Goal: Task Accomplishment & Management: Manage account settings

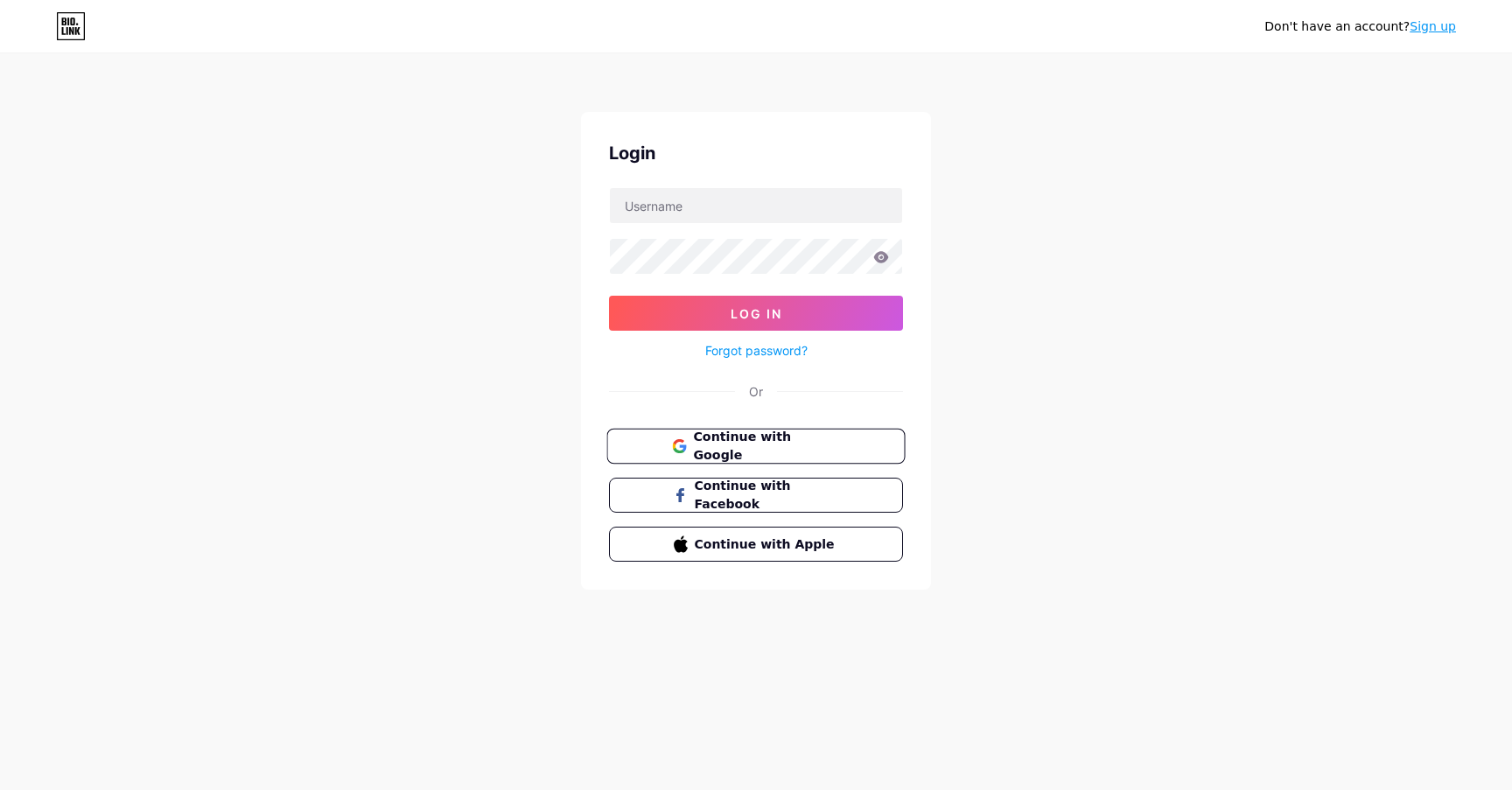
click at [794, 446] on span "Continue with Google" at bounding box center [766, 446] width 146 height 37
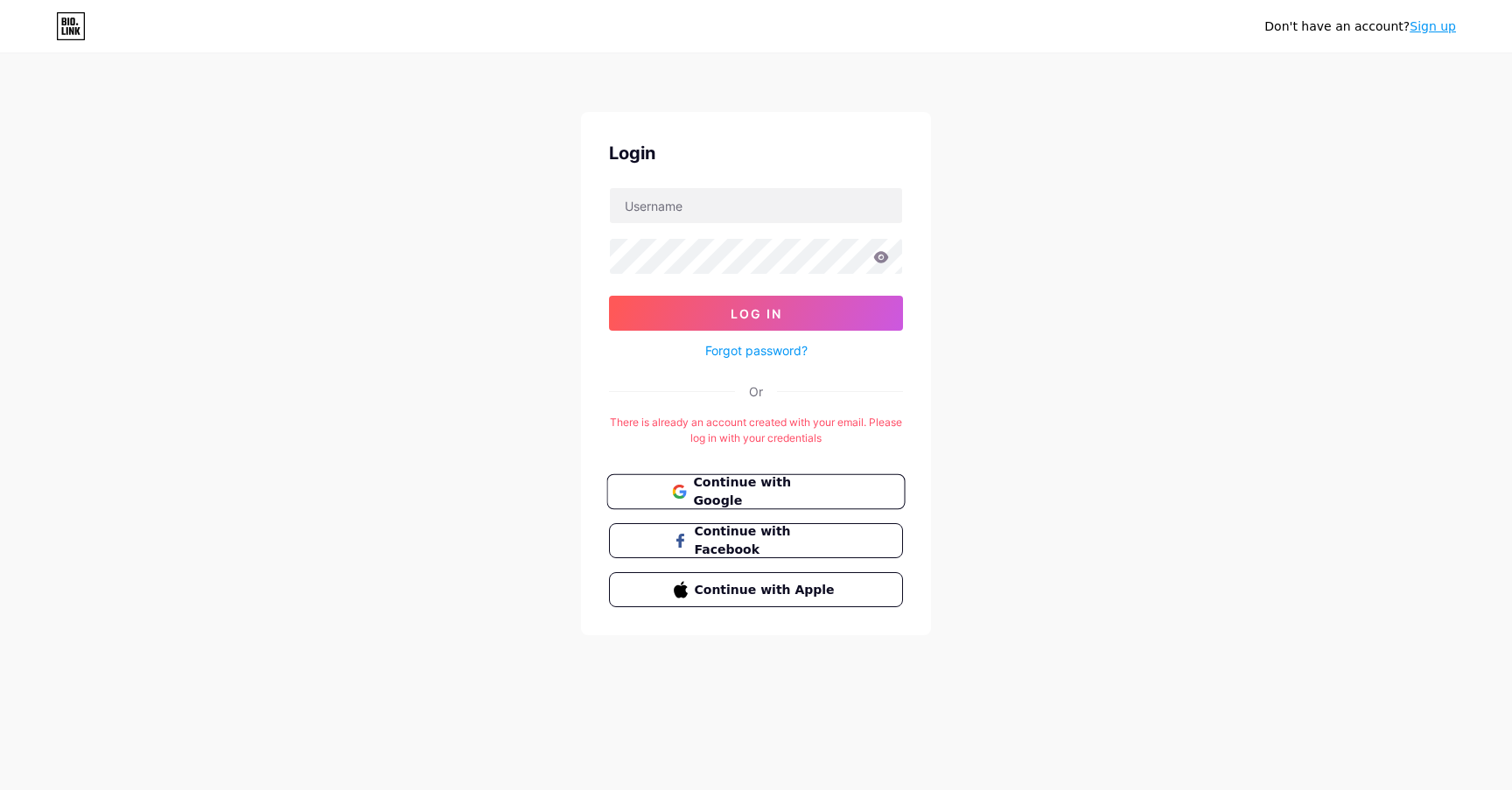
click at [774, 494] on span "Continue with Google" at bounding box center [766, 492] width 146 height 37
click at [805, 309] on button "Log In" at bounding box center [756, 312] width 294 height 35
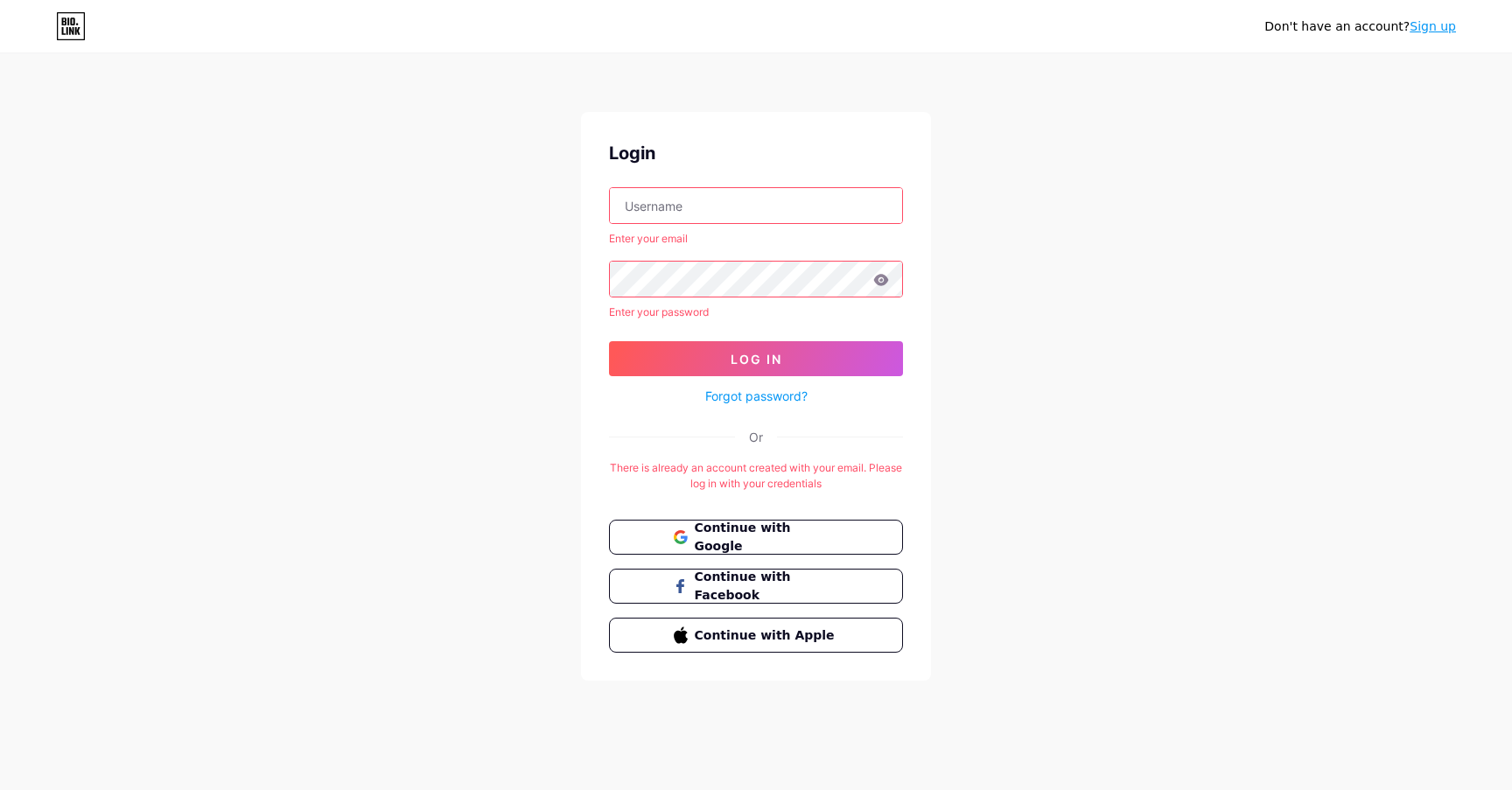
click at [718, 198] on input "text" at bounding box center [756, 205] width 292 height 35
type input "[EMAIL_ADDRESS][PERSON_NAME][DOMAIN_NAME]"
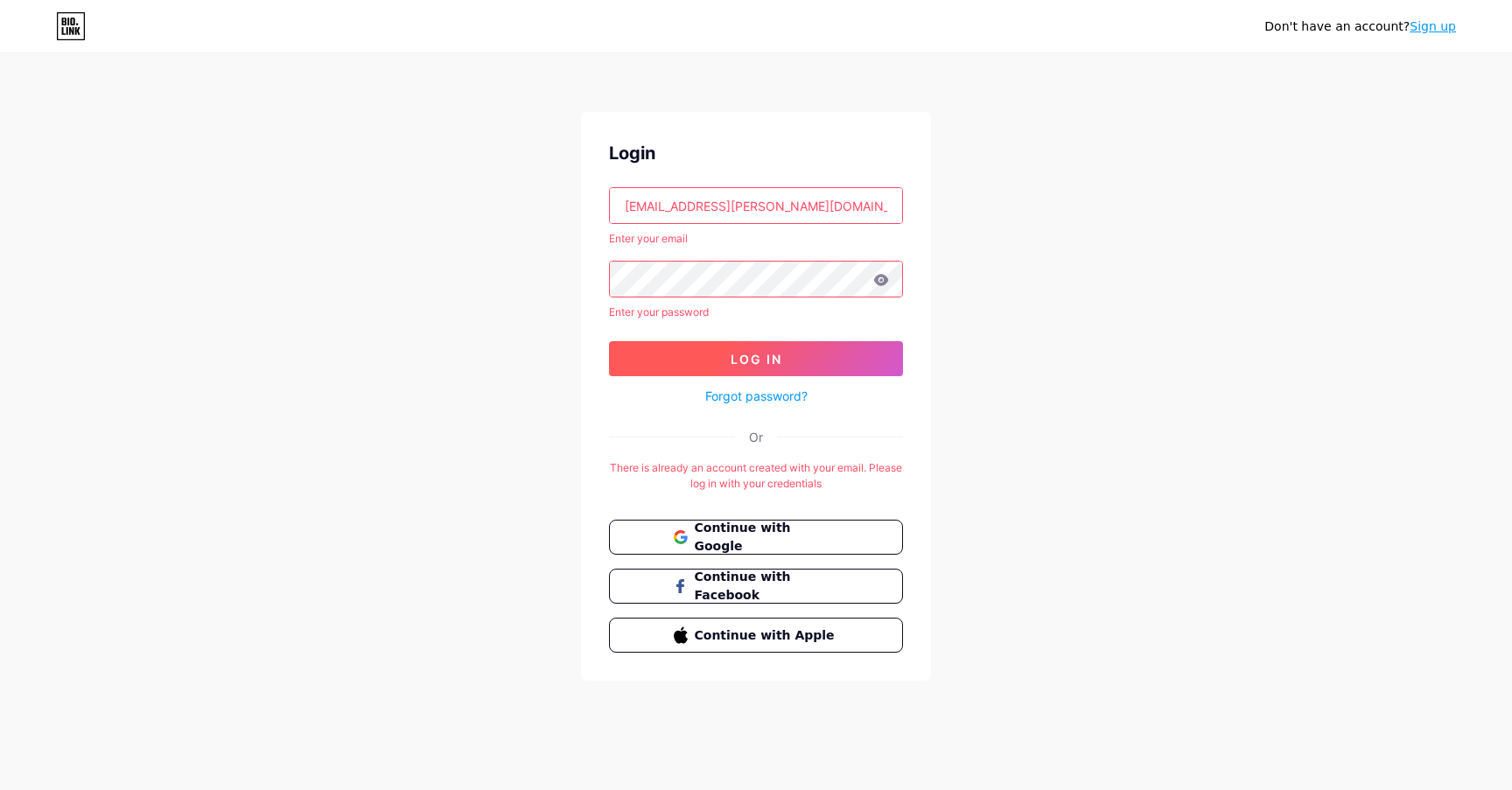
click at [775, 355] on span "Log In" at bounding box center [756, 359] width 52 height 15
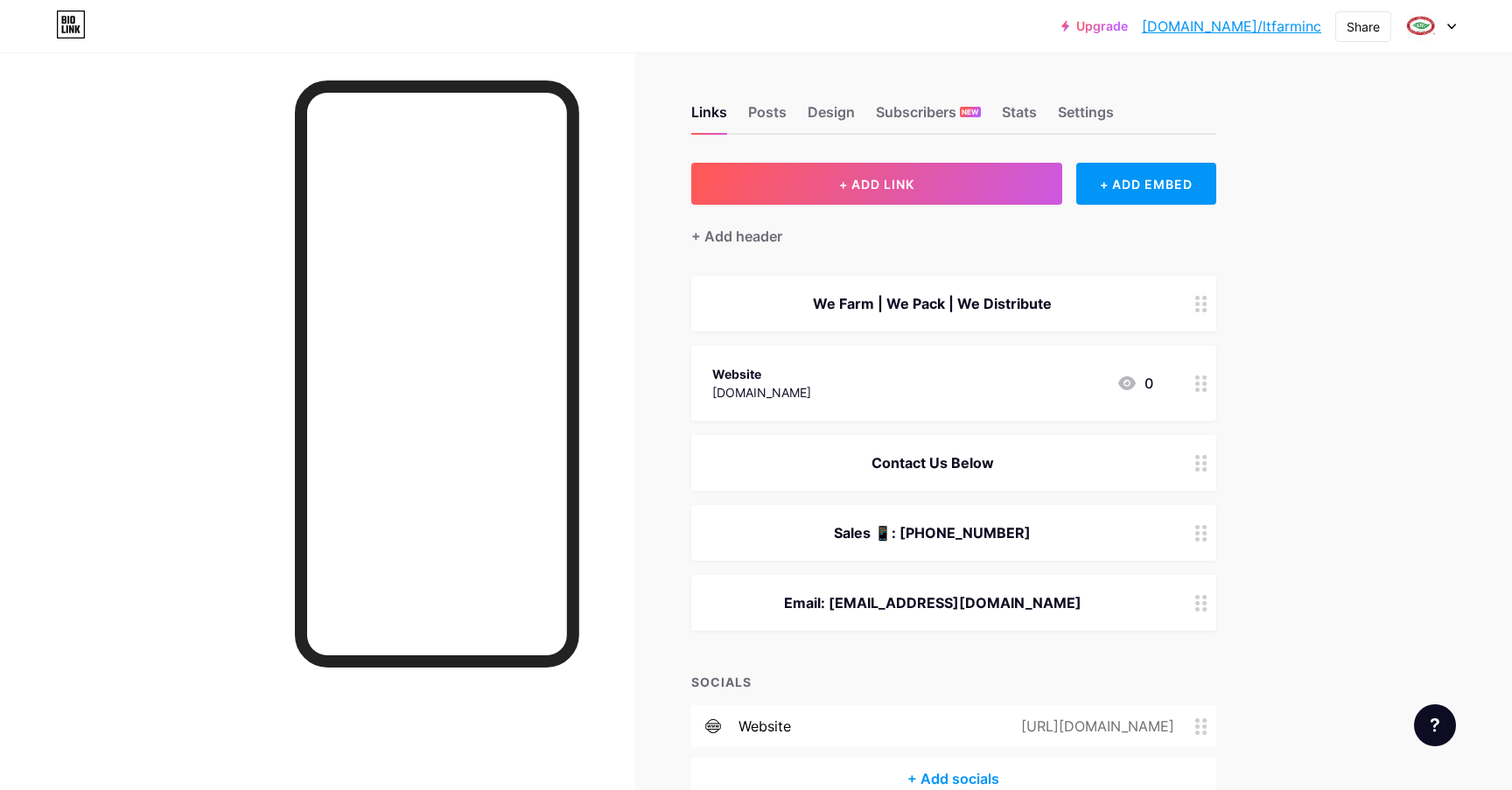
click at [1130, 453] on div "Contact Us Below" at bounding box center [933, 463] width 441 height 21
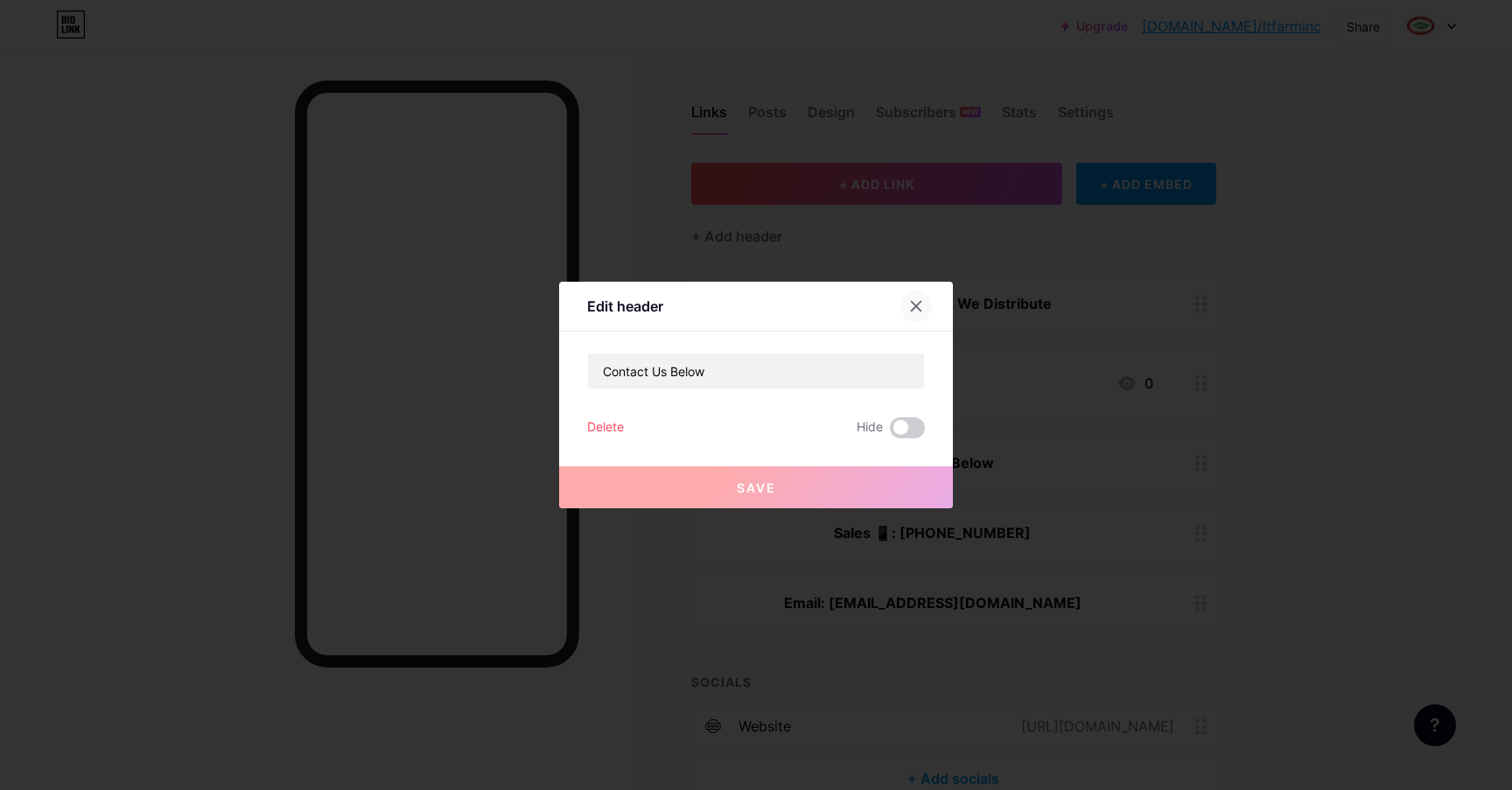
click at [921, 298] on div at bounding box center [916, 306] width 32 height 32
